Goal: Task Accomplishment & Management: Manage account settings

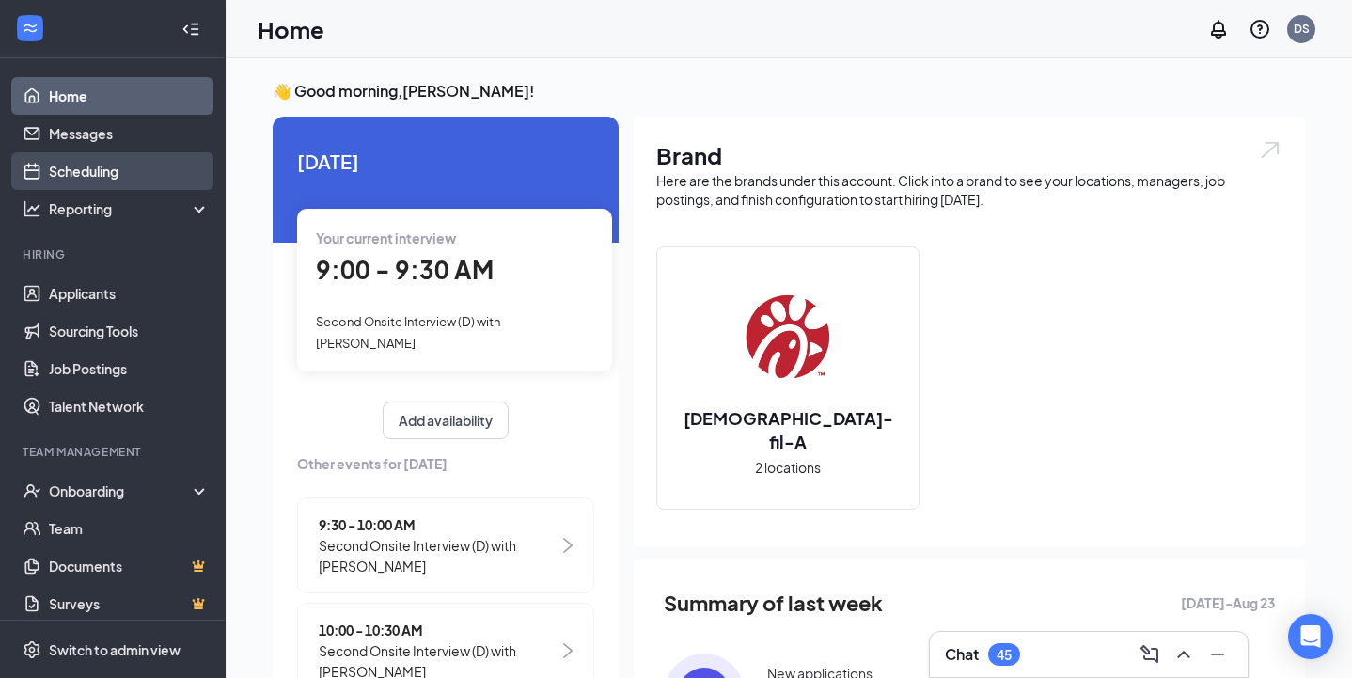
click at [153, 175] on link "Scheduling" at bounding box center [129, 171] width 161 height 38
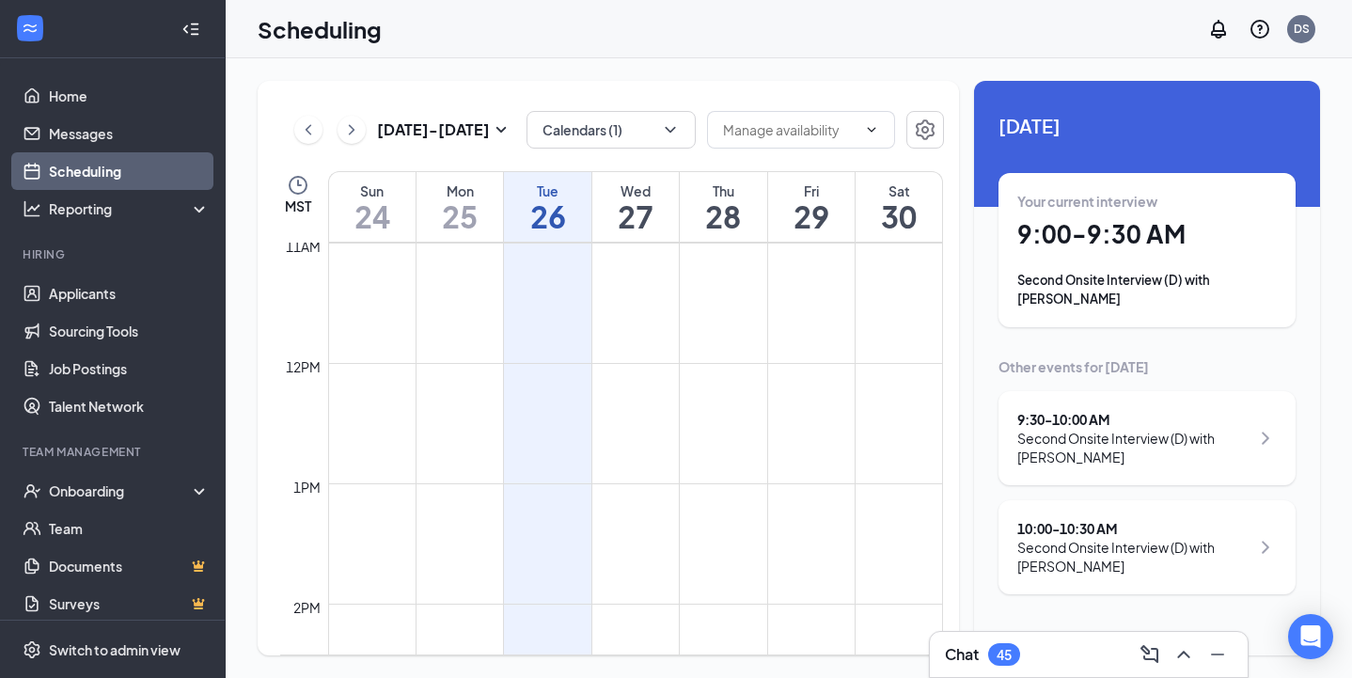
scroll to position [980, 0]
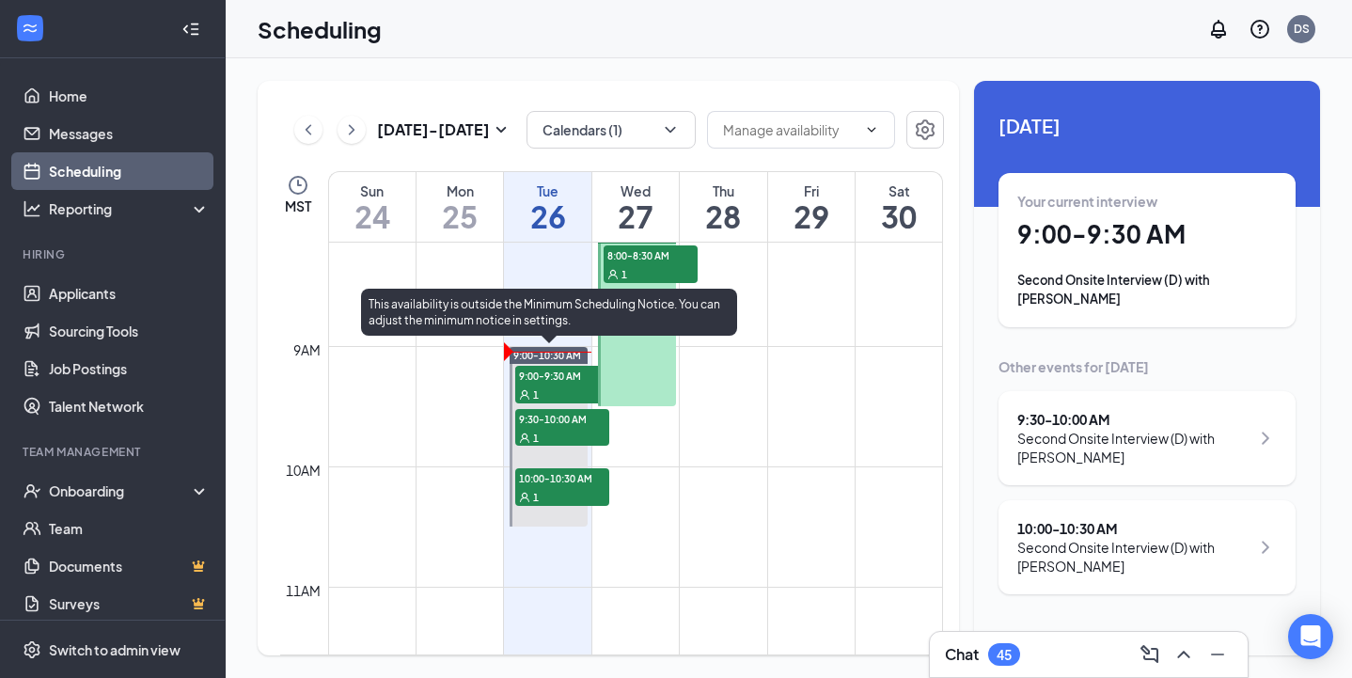
click at [562, 385] on div "1" at bounding box center [562, 394] width 94 height 19
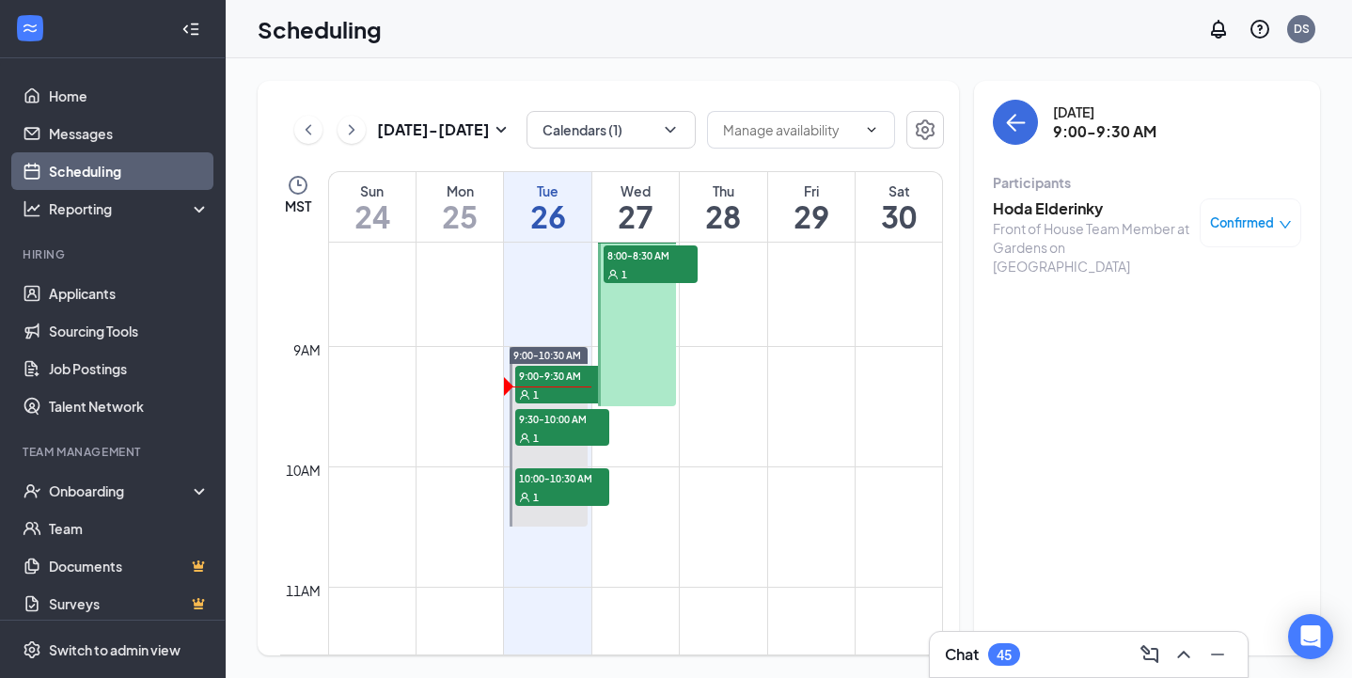
click at [1068, 213] on h3 "Hoda Elderinky" at bounding box center [1091, 208] width 197 height 21
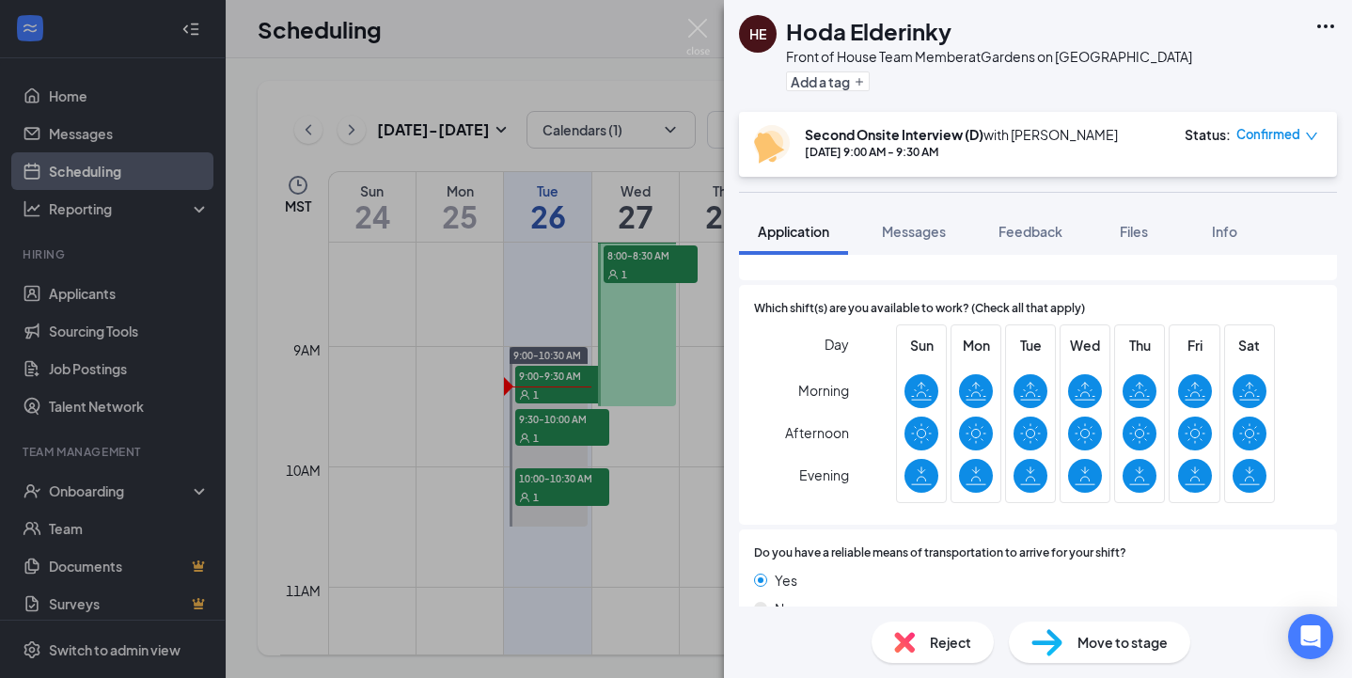
scroll to position [2390, 0]
click at [699, 25] on img at bounding box center [698, 37] width 24 height 37
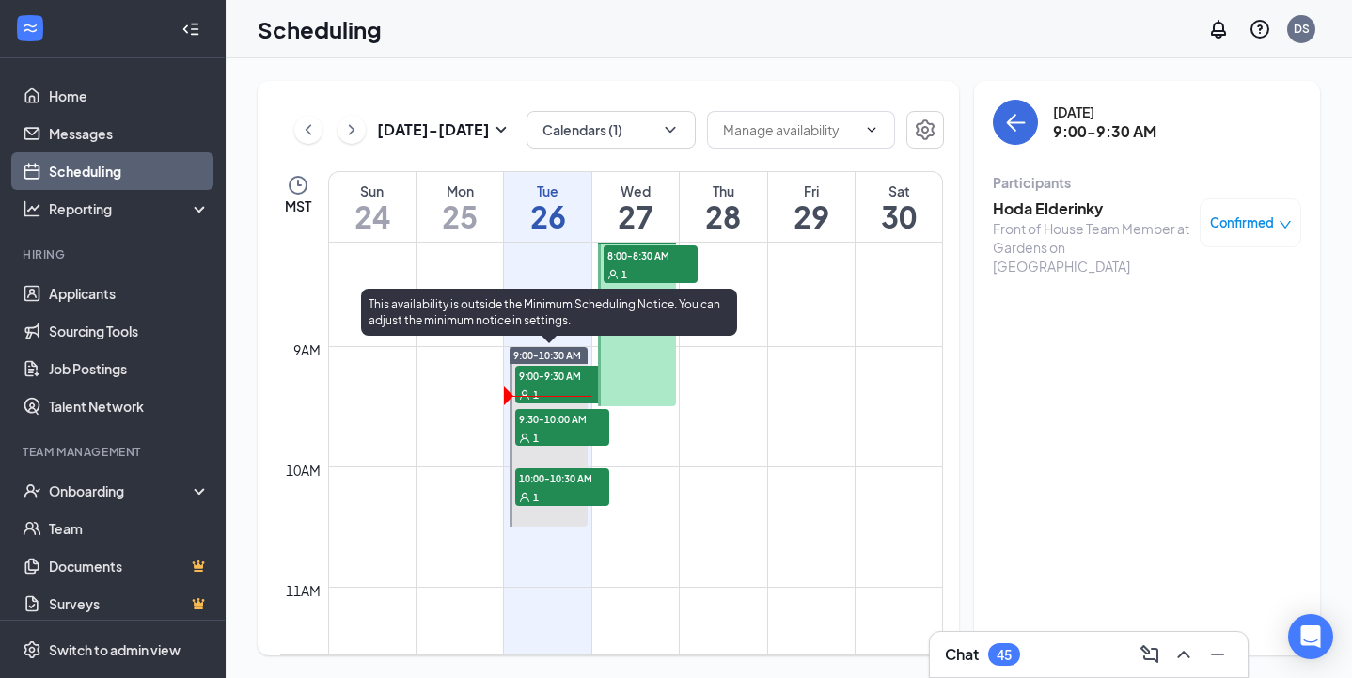
click at [564, 428] on div "1" at bounding box center [562, 437] width 94 height 19
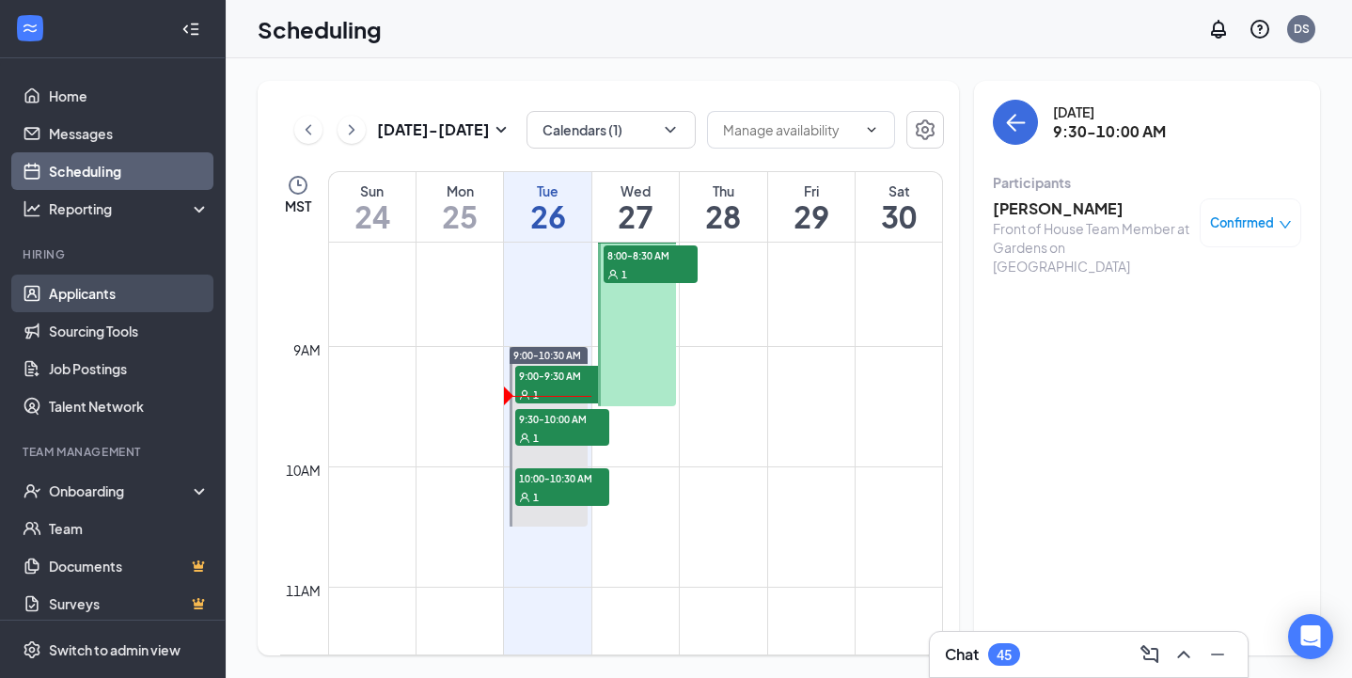
click at [110, 290] on link "Applicants" at bounding box center [129, 294] width 161 height 38
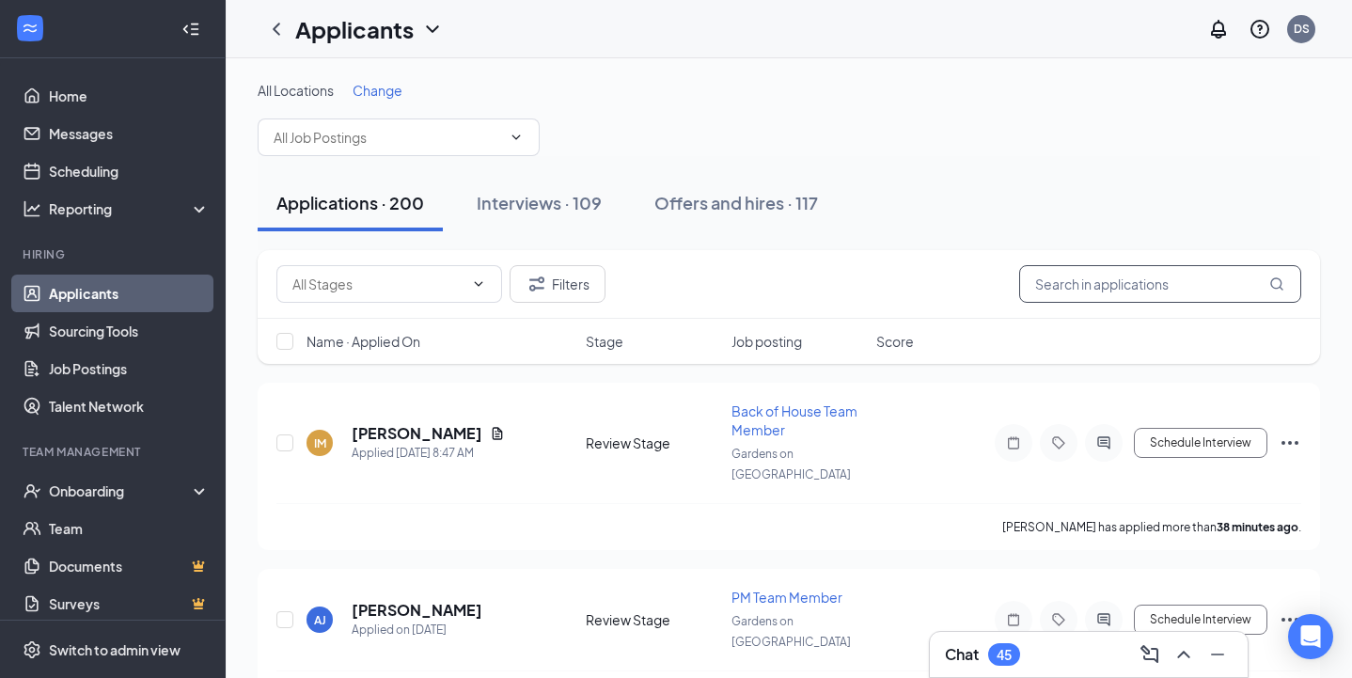
click at [1099, 285] on input "text" at bounding box center [1160, 284] width 282 height 38
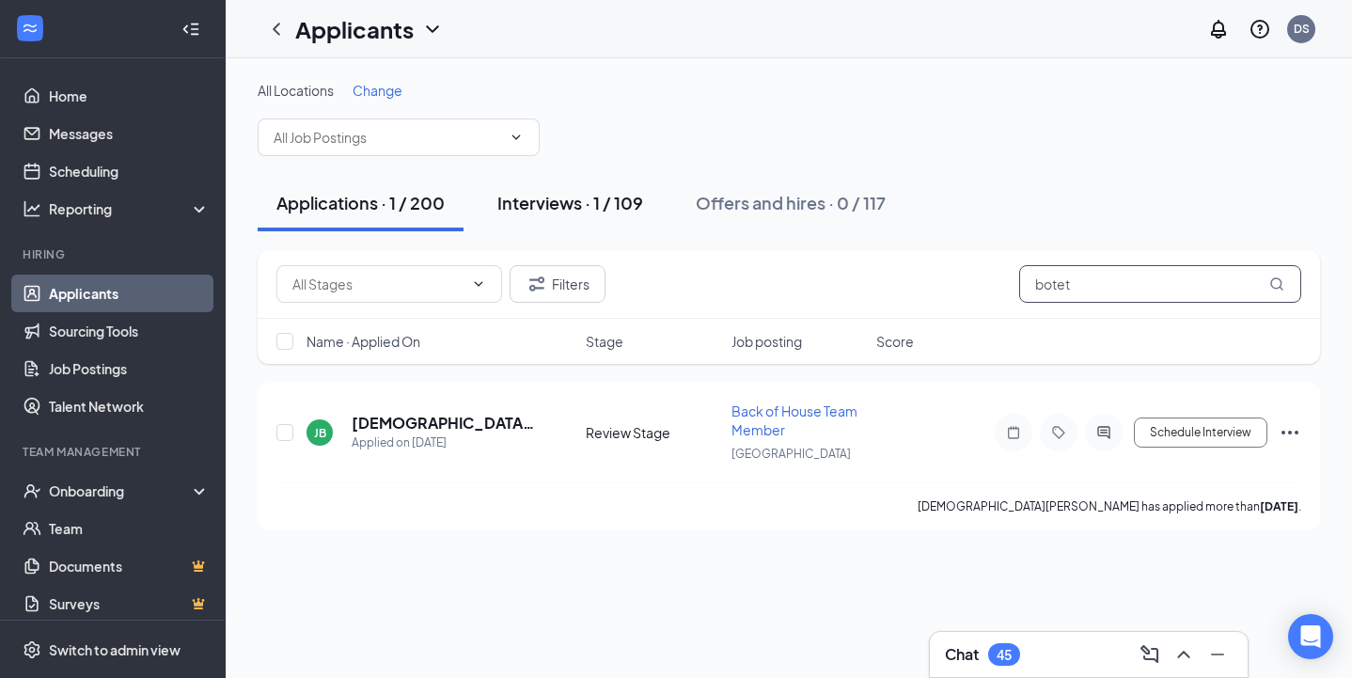
type input "botet"
click at [602, 207] on div "Interviews · 1 / 109" at bounding box center [570, 203] width 146 height 24
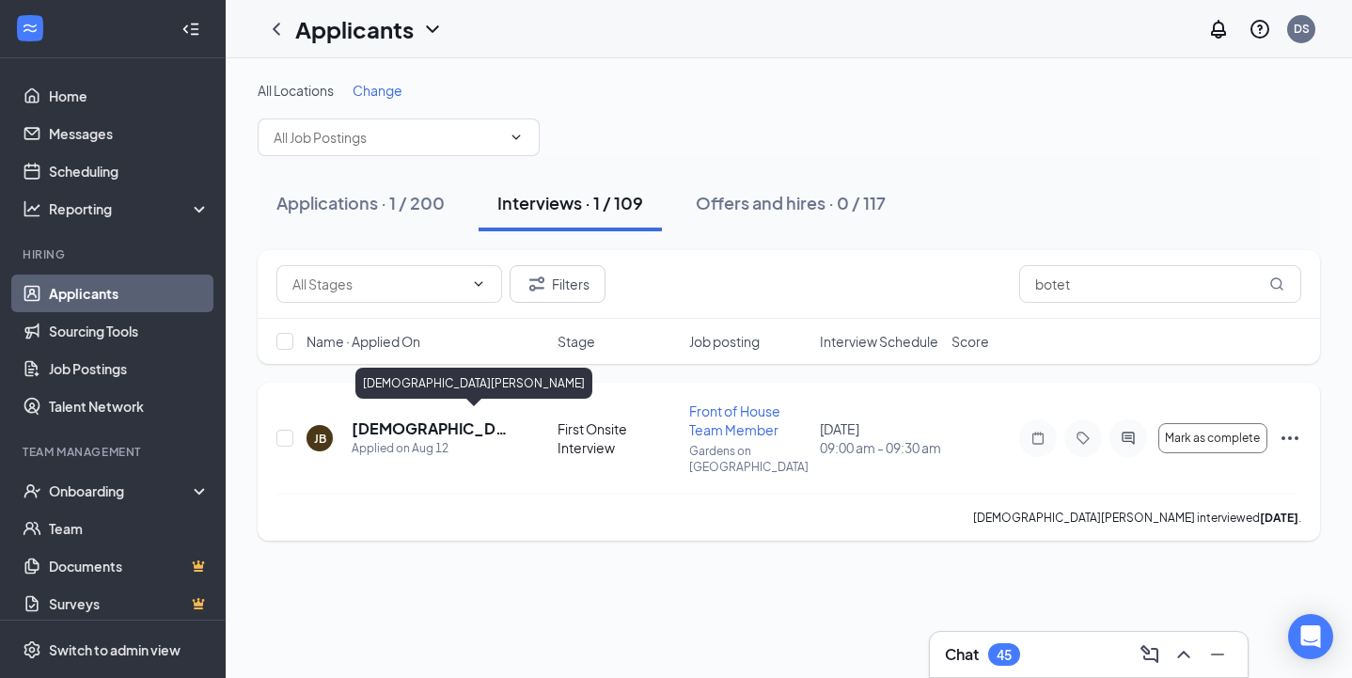
click at [393, 421] on h5 "[DEMOGRAPHIC_DATA][PERSON_NAME]" at bounding box center [429, 428] width 155 height 21
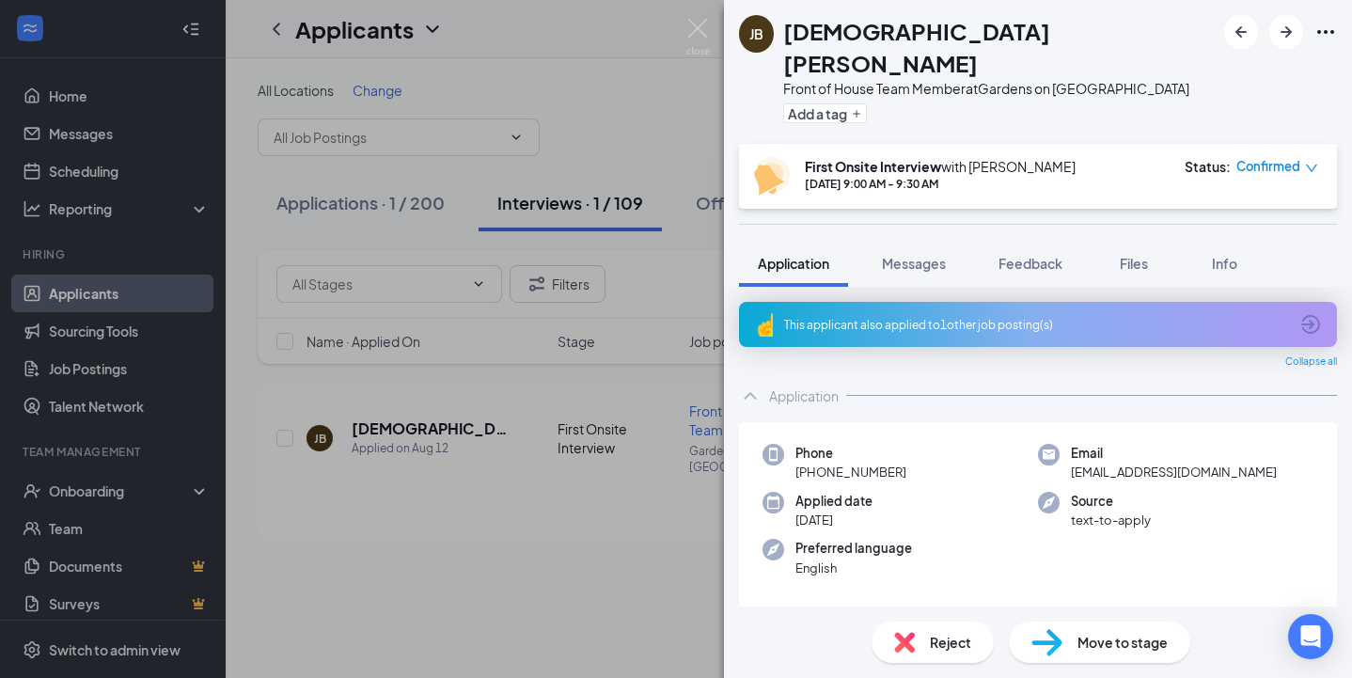
click at [967, 302] on div "This applicant also applied to 1 other job posting(s)" at bounding box center [1038, 324] width 598 height 45
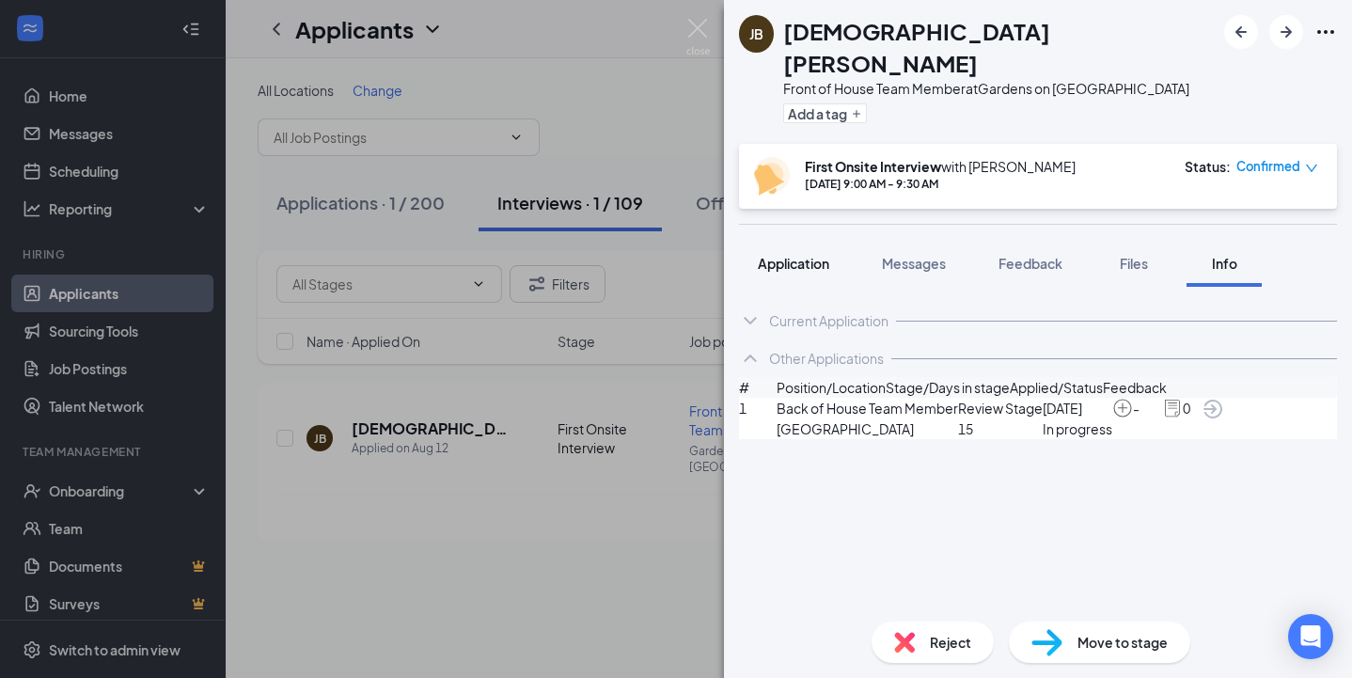
click at [817, 255] on span "Application" at bounding box center [793, 263] width 71 height 17
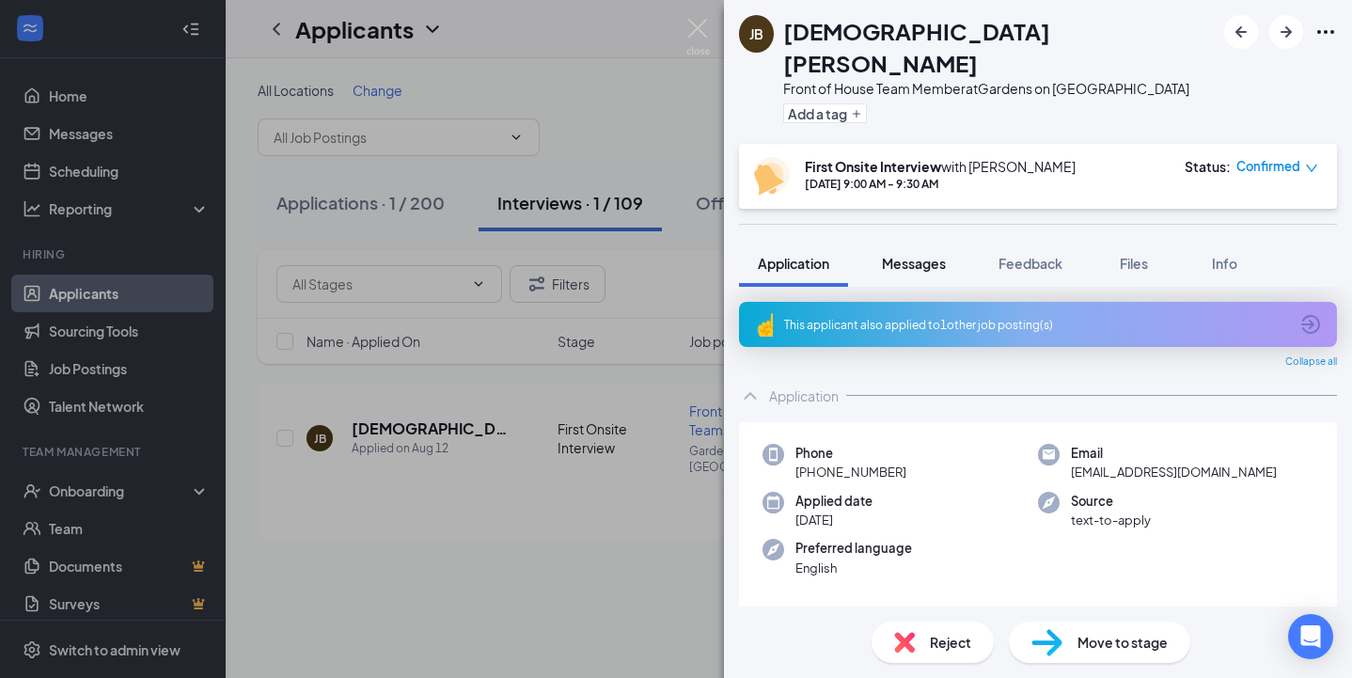
click at [920, 255] on span "Messages" at bounding box center [914, 263] width 64 height 17
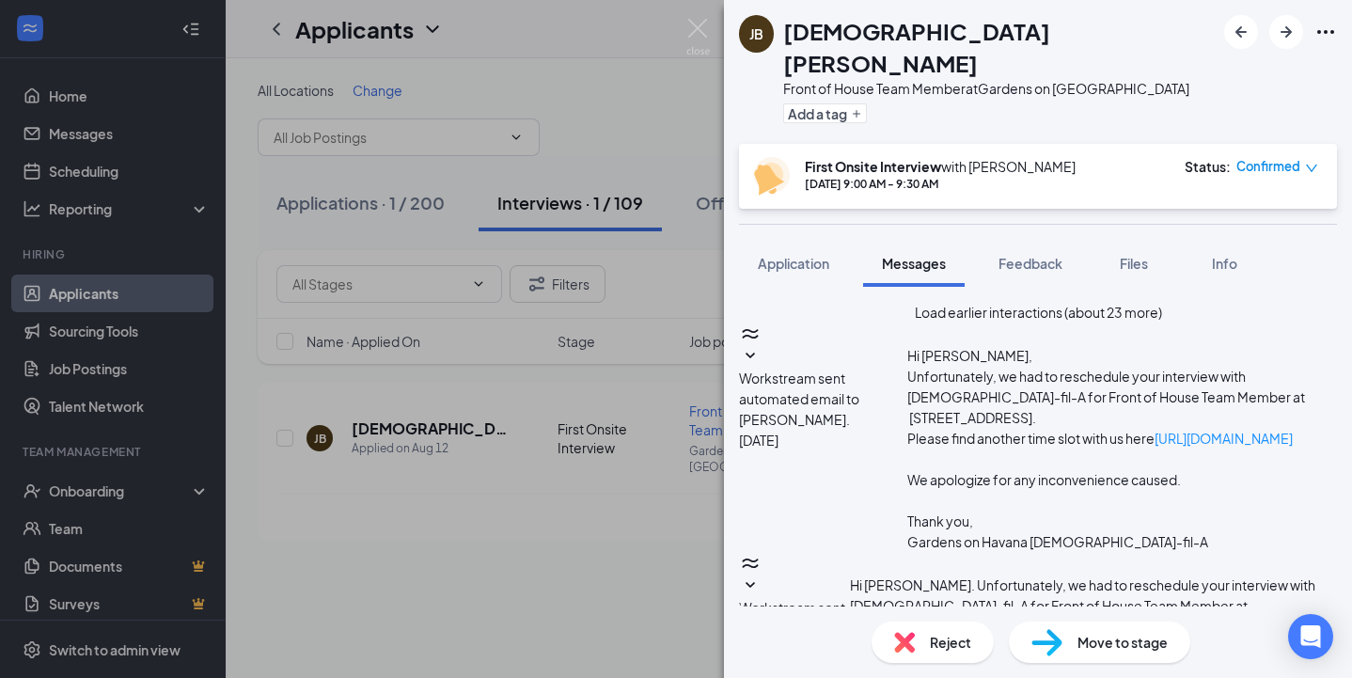
click at [971, 302] on button "Load earlier interactions (about 23 more)" at bounding box center [1038, 312] width 247 height 21
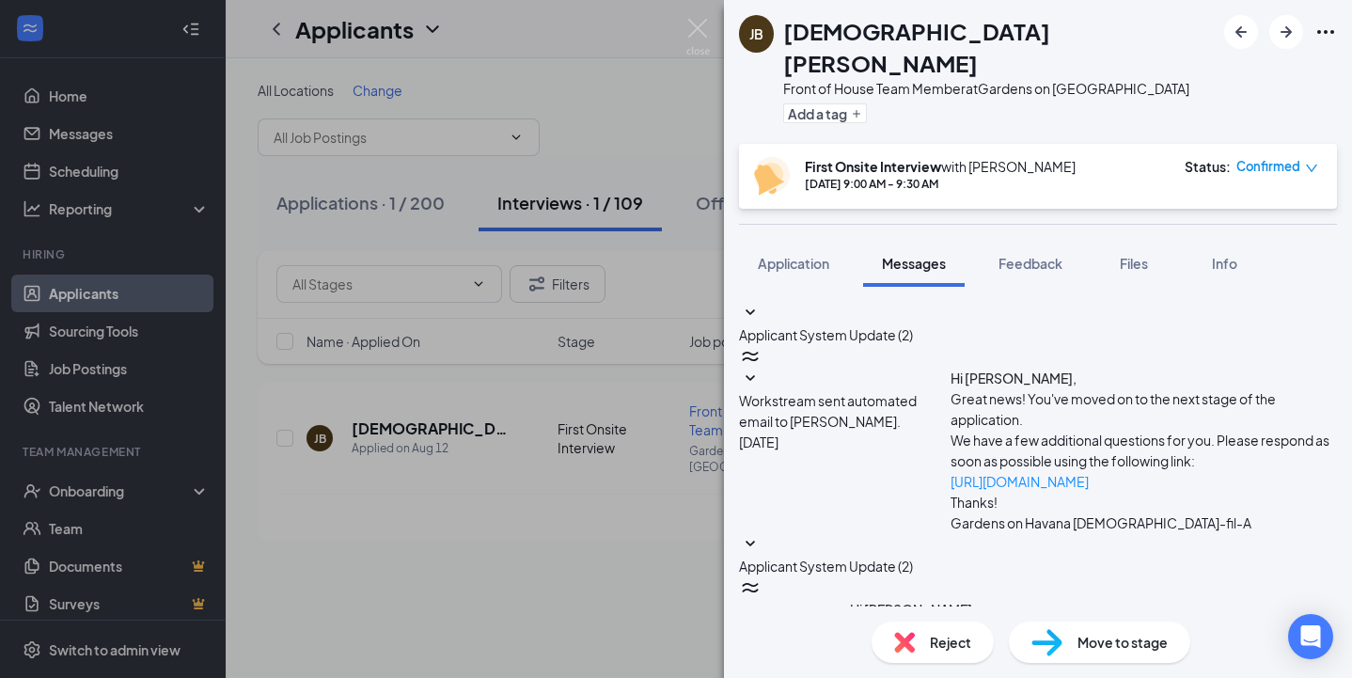
click at [913, 302] on button "Applicant System Update (2)" at bounding box center [826, 323] width 174 height 43
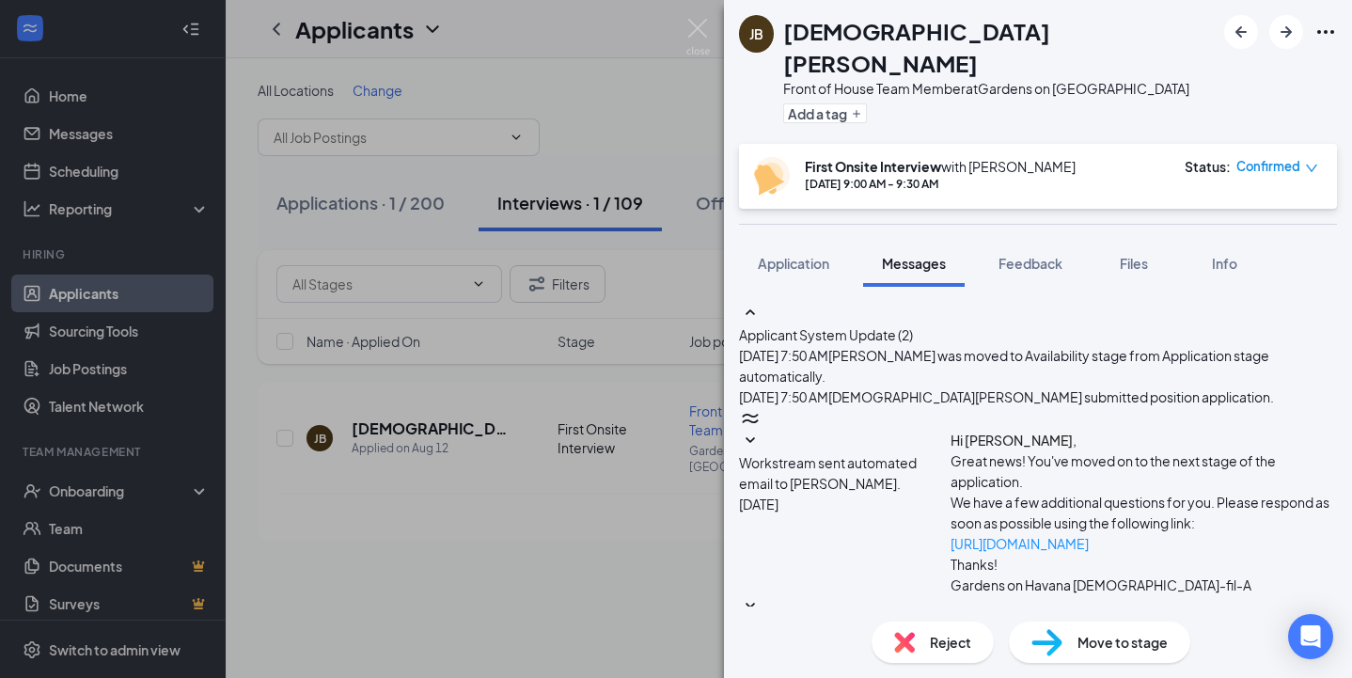
scroll to position [229, 0]
click at [913, 620] on span "Applicant System Update (2)" at bounding box center [826, 628] width 174 height 17
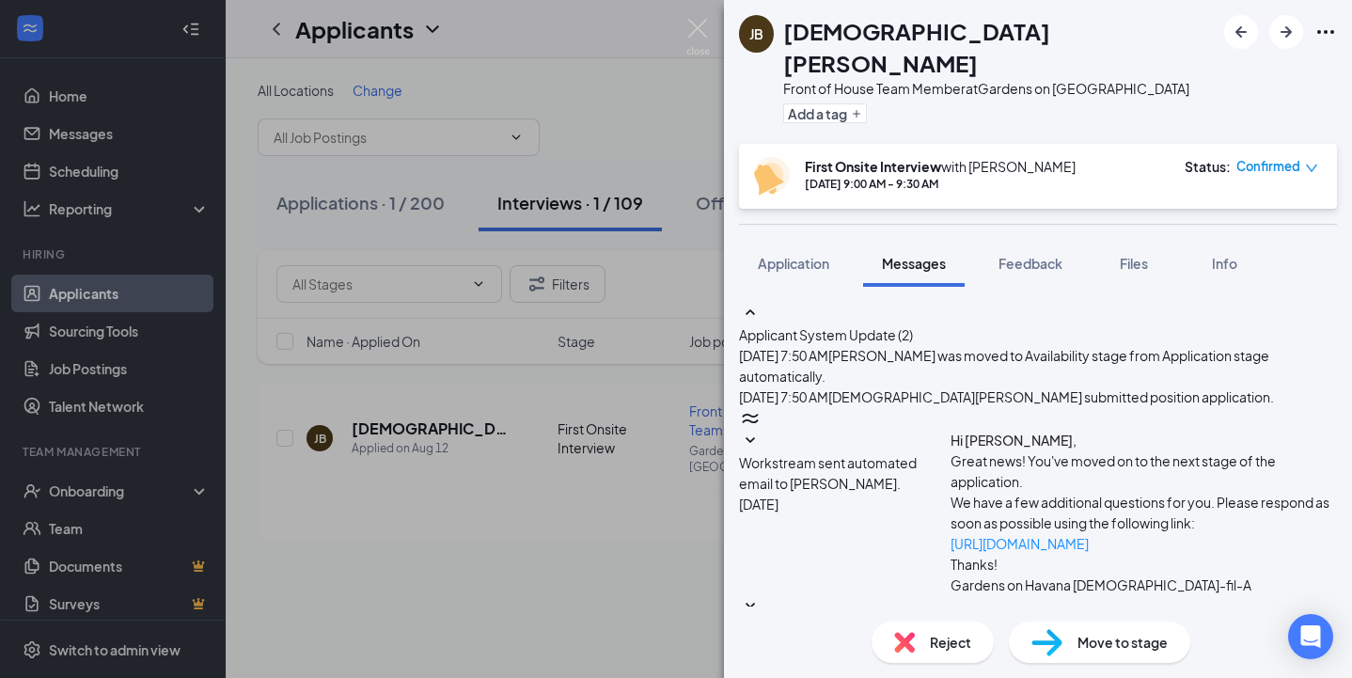
scroll to position [1308, 0]
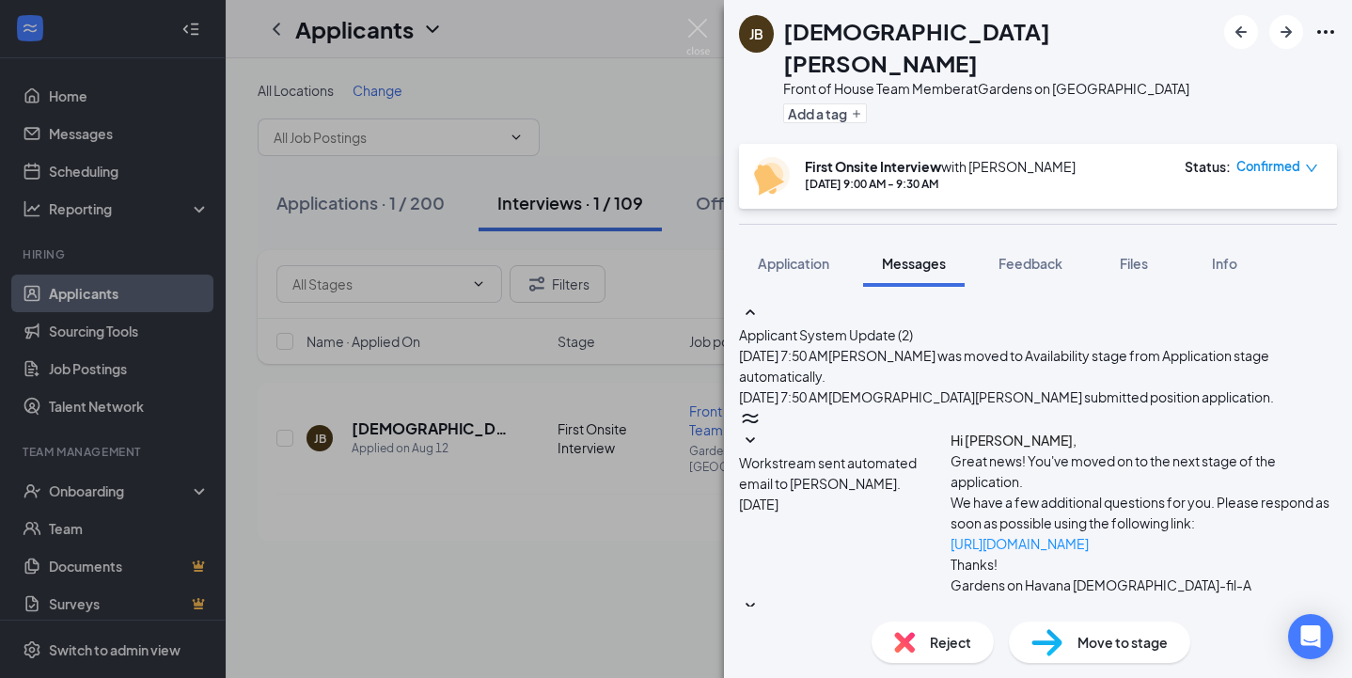
click at [568, 104] on div "[PERSON_NAME] Front of House Team Member at Gardens on [GEOGRAPHIC_DATA] Add a …" at bounding box center [676, 339] width 1352 height 678
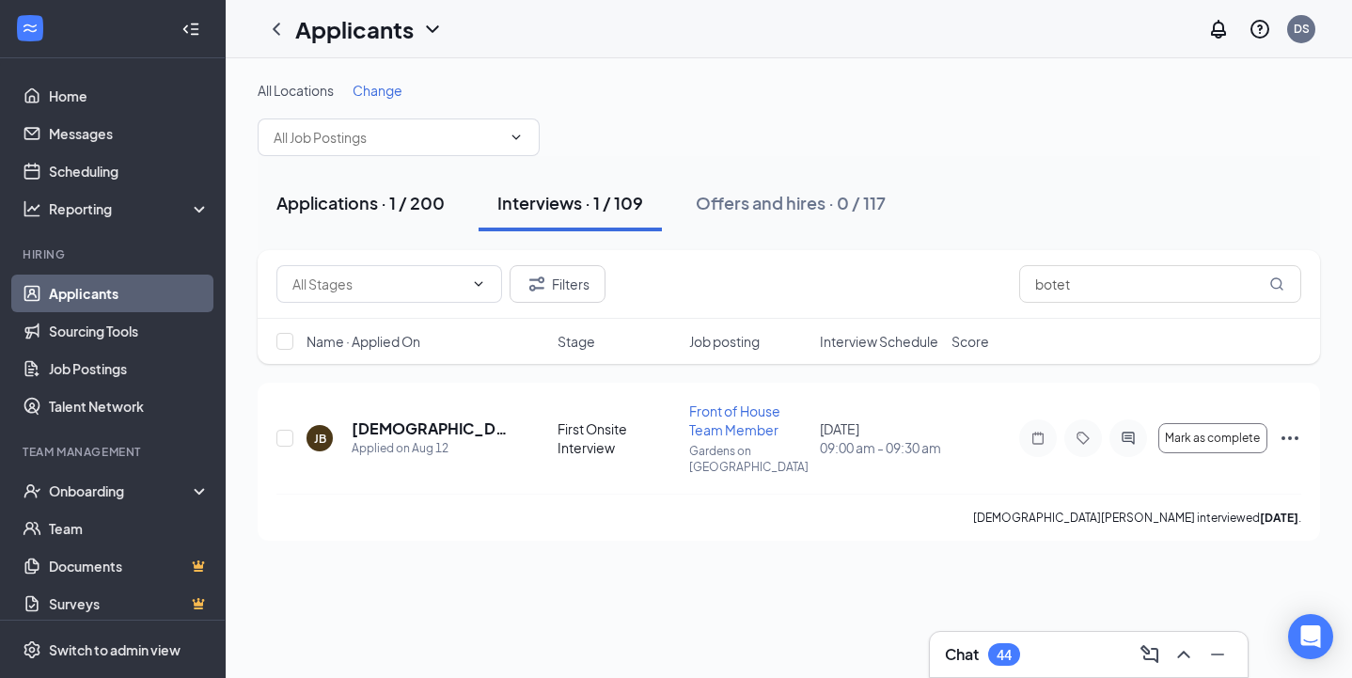
click at [413, 182] on button "Applications · 1 / 200" at bounding box center [361, 203] width 206 height 56
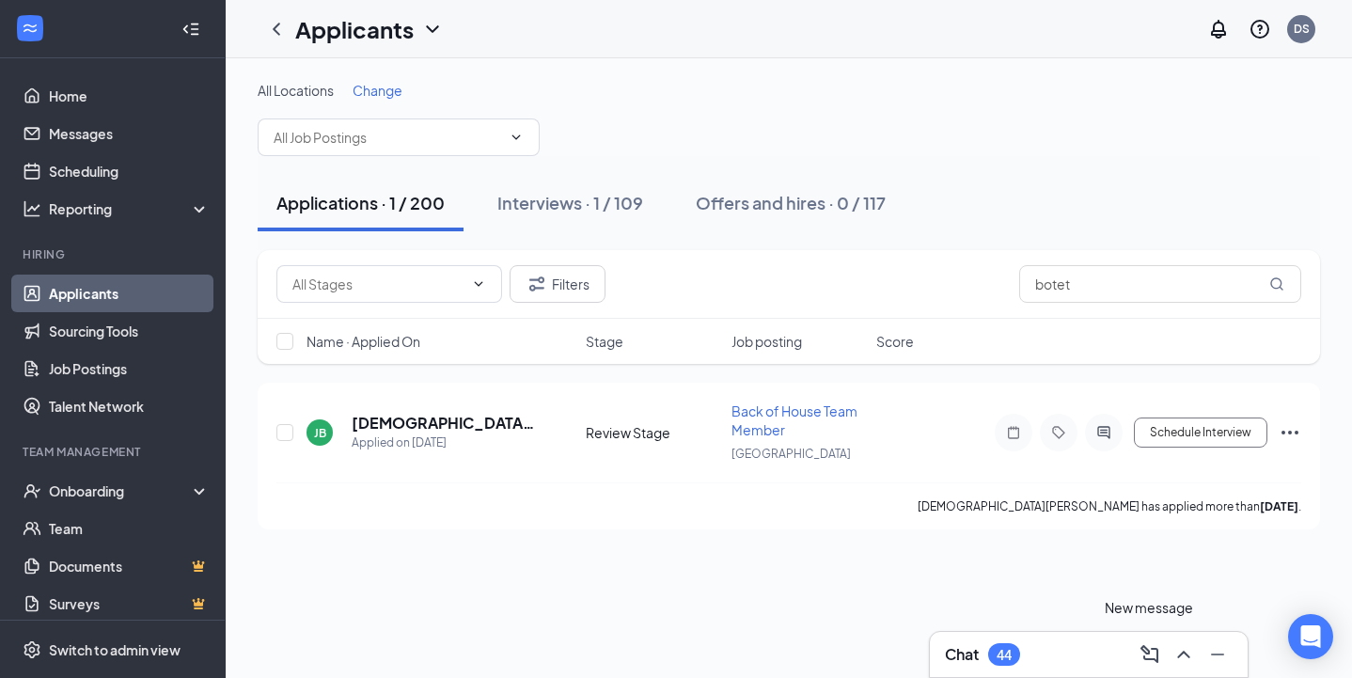
click at [1183, 625] on div "New message" at bounding box center [1149, 611] width 88 height 28
click at [1183, 643] on icon "ChevronUp" at bounding box center [1183, 654] width 23 height 23
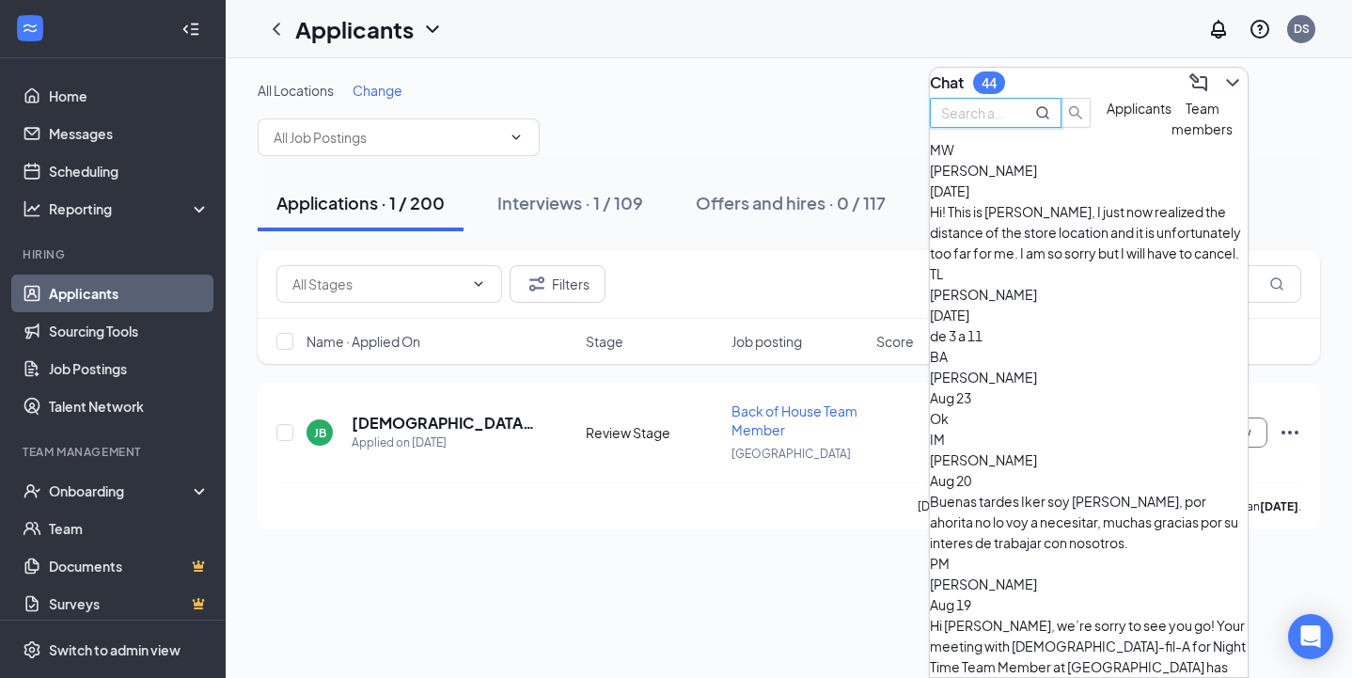
click at [1009, 117] on input "text" at bounding box center [975, 112] width 68 height 21
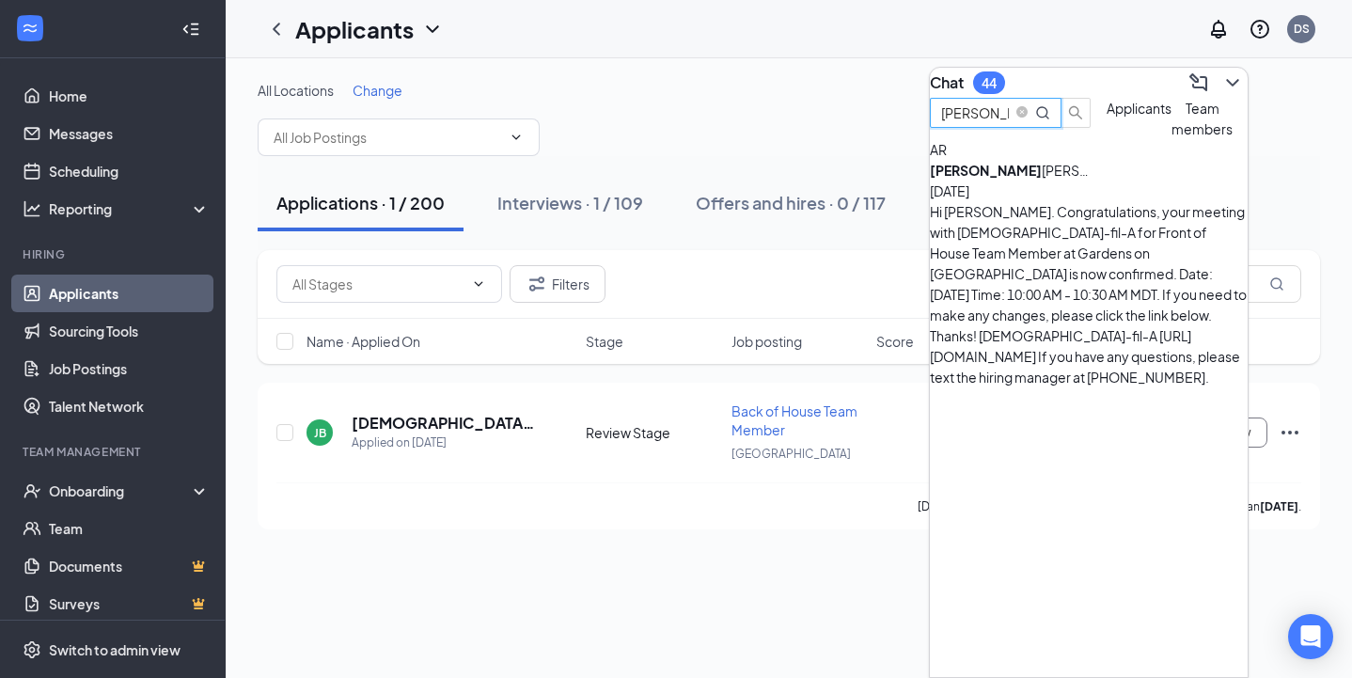
type input "[PERSON_NAME]"
click at [1099, 181] on div "[PERSON_NAME]" at bounding box center [1014, 170] width 169 height 21
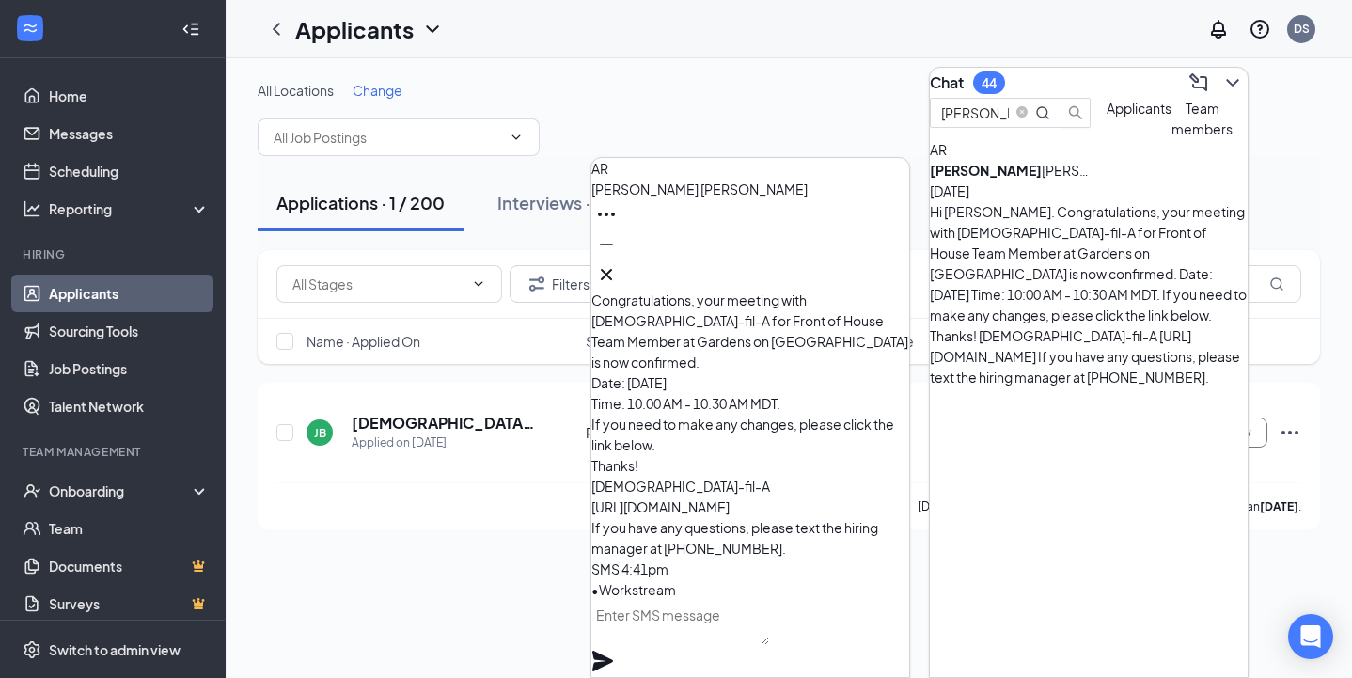
click at [1171, 137] on span "Team members" at bounding box center [1201, 119] width 61 height 38
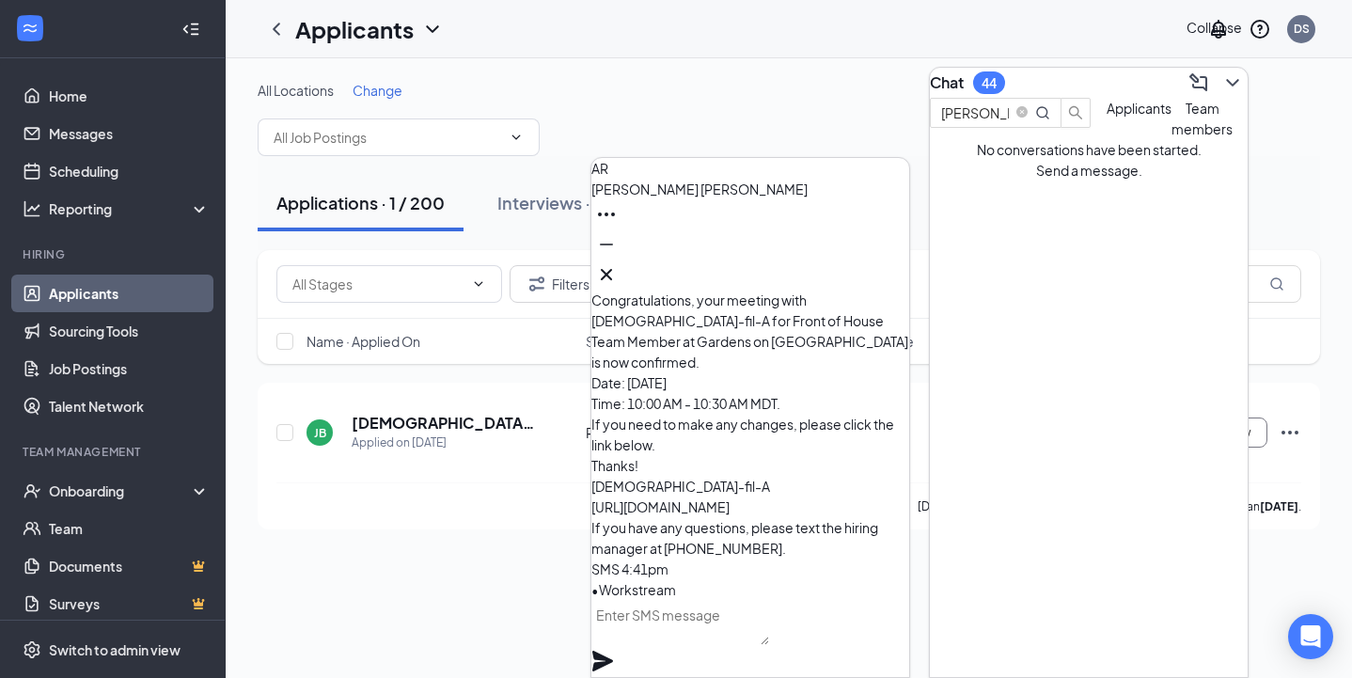
click at [1221, 80] on icon "ChevronDown" at bounding box center [1232, 82] width 23 height 23
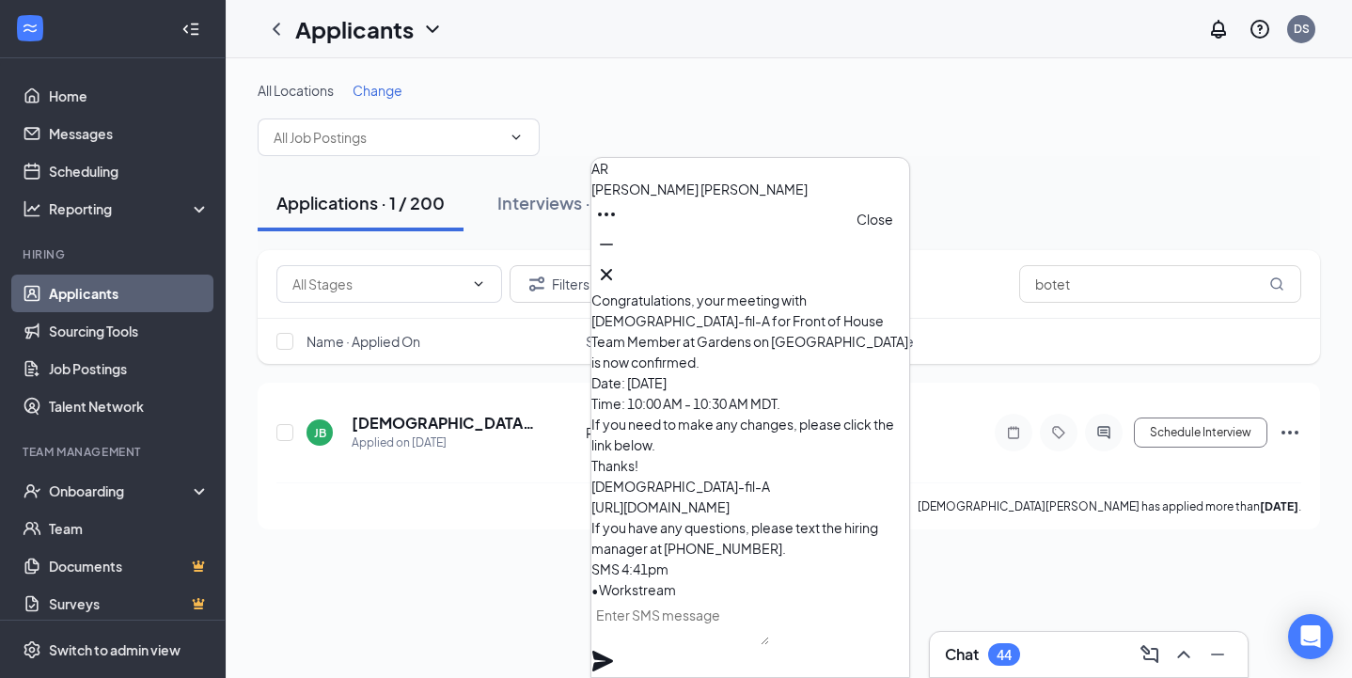
click at [618, 267] on icon "Cross" at bounding box center [606, 274] width 23 height 23
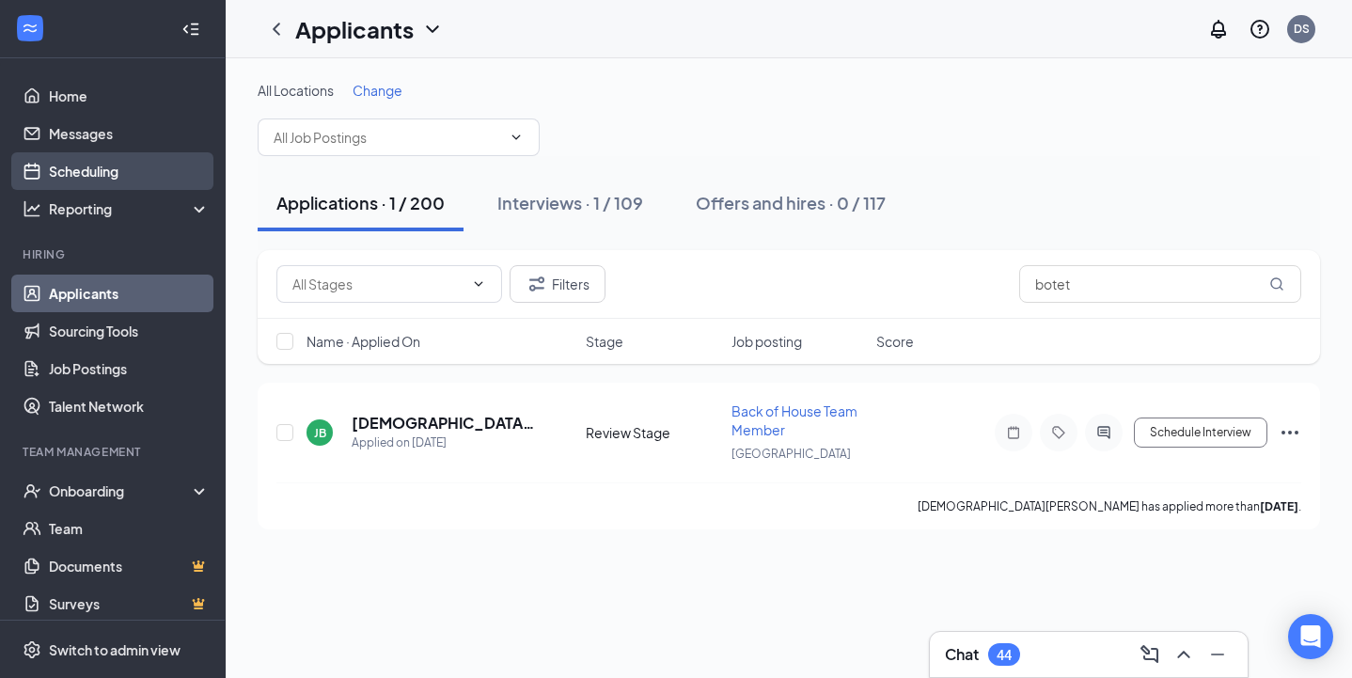
click at [136, 176] on link "Scheduling" at bounding box center [129, 171] width 161 height 38
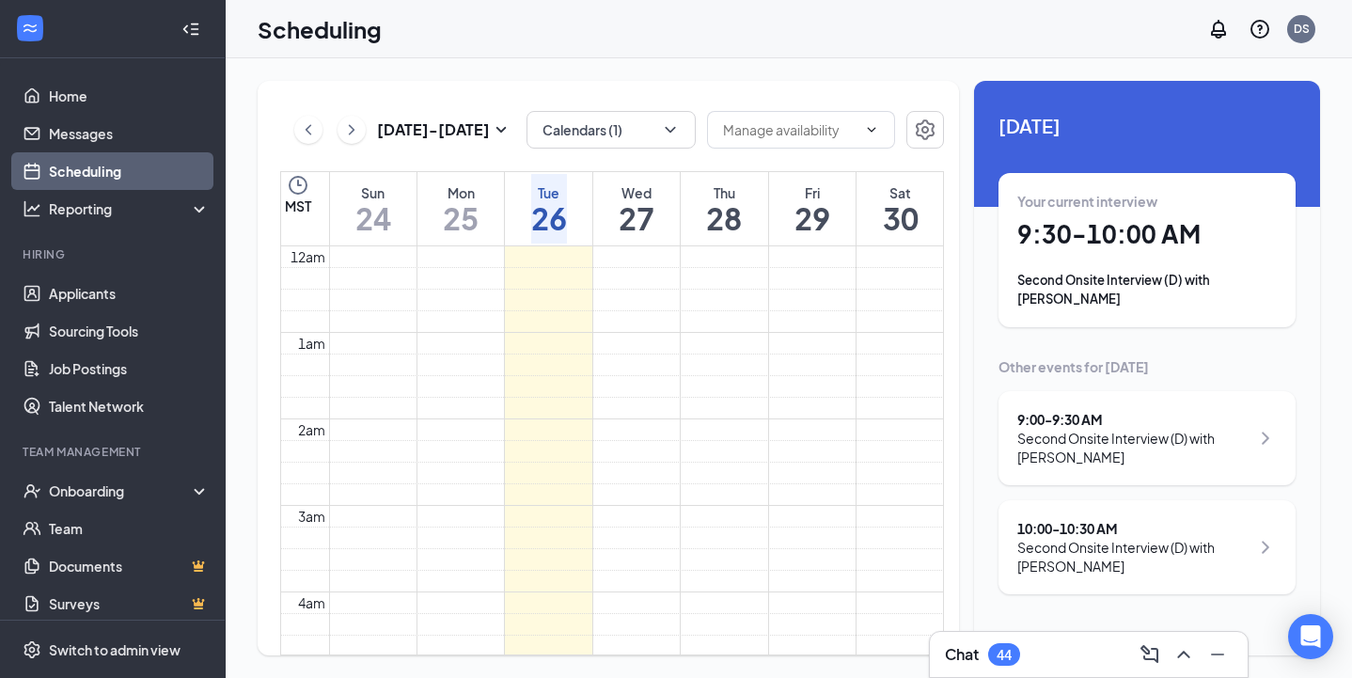
scroll to position [924, 0]
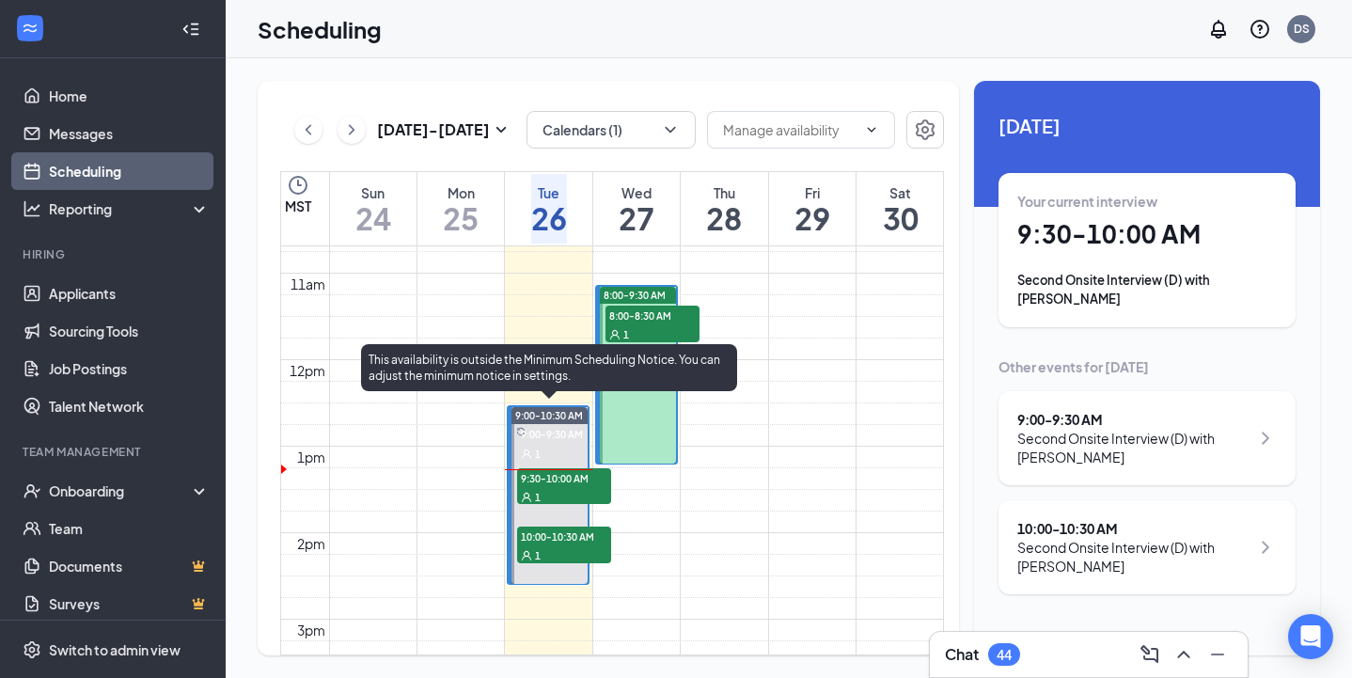
click at [543, 487] on div "1" at bounding box center [564, 496] width 94 height 19
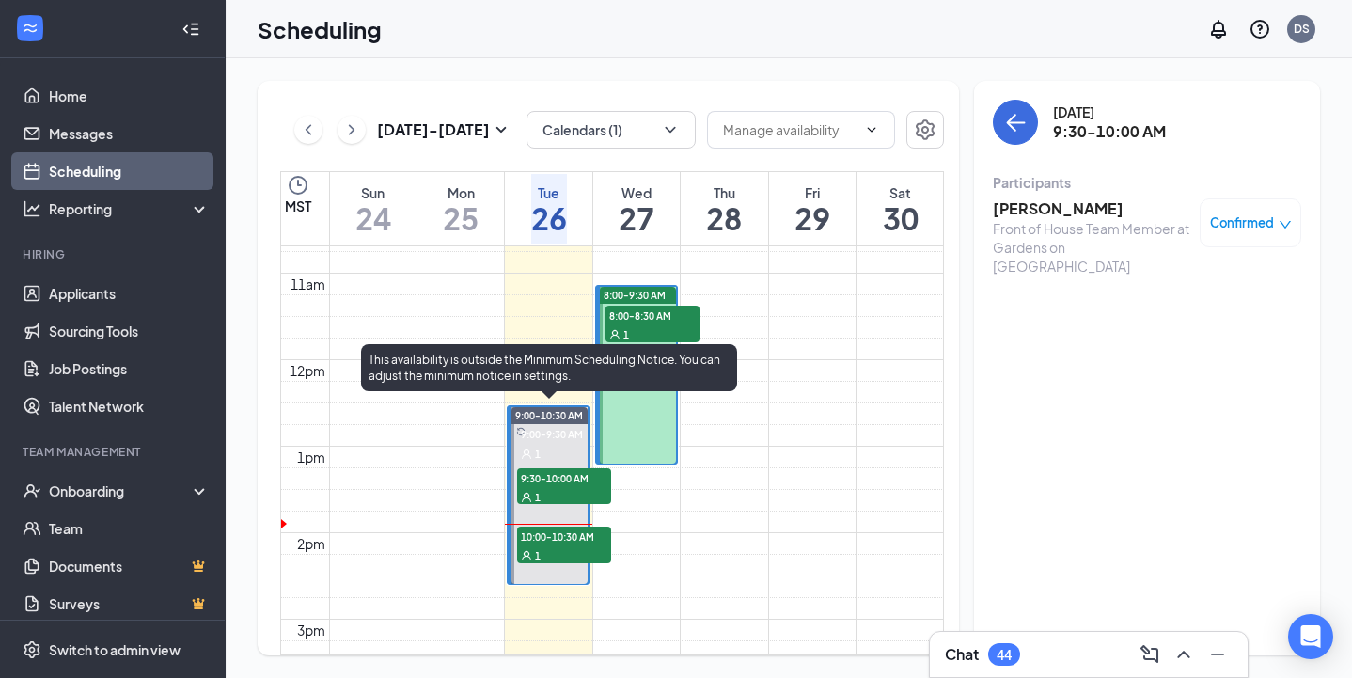
click at [549, 559] on div "1" at bounding box center [564, 554] width 94 height 19
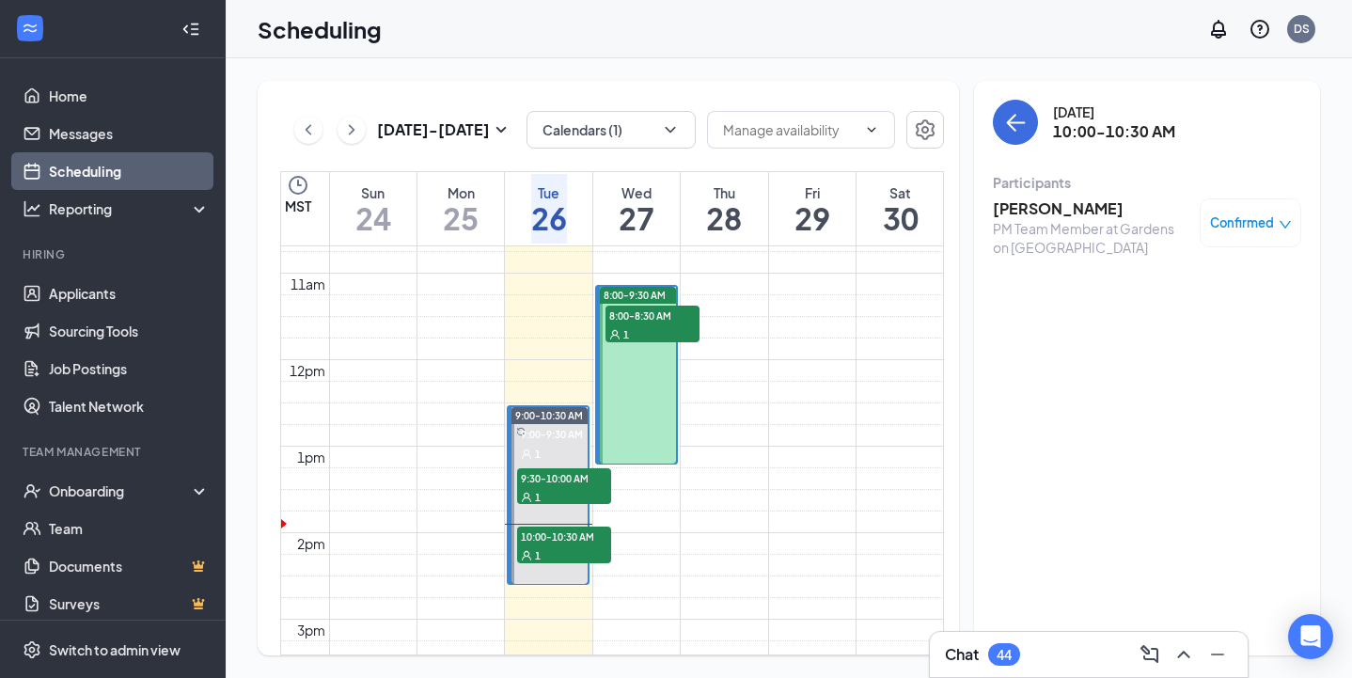
click at [1018, 208] on h3 "[PERSON_NAME]" at bounding box center [1091, 208] width 197 height 21
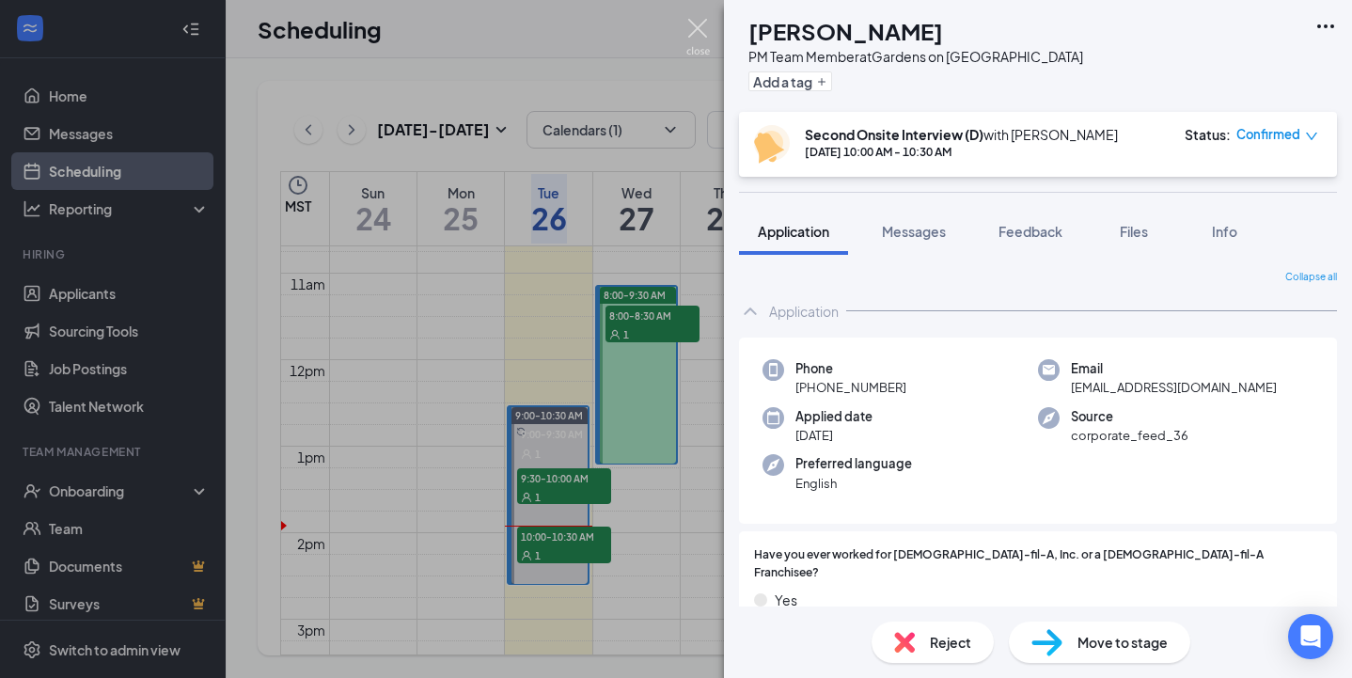
click at [699, 25] on img at bounding box center [698, 37] width 24 height 37
